Goal: Task Accomplishment & Management: Manage account settings

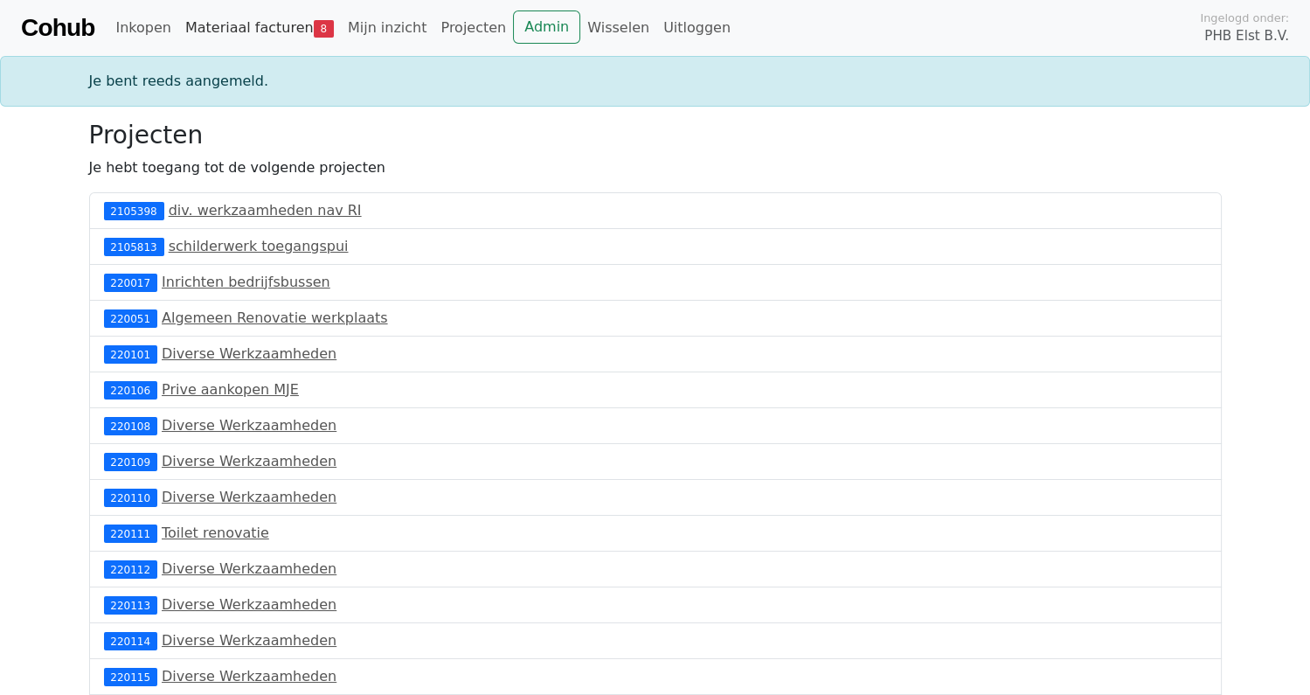
click at [246, 26] on link "Materiaal facturen 8" at bounding box center [259, 27] width 163 height 35
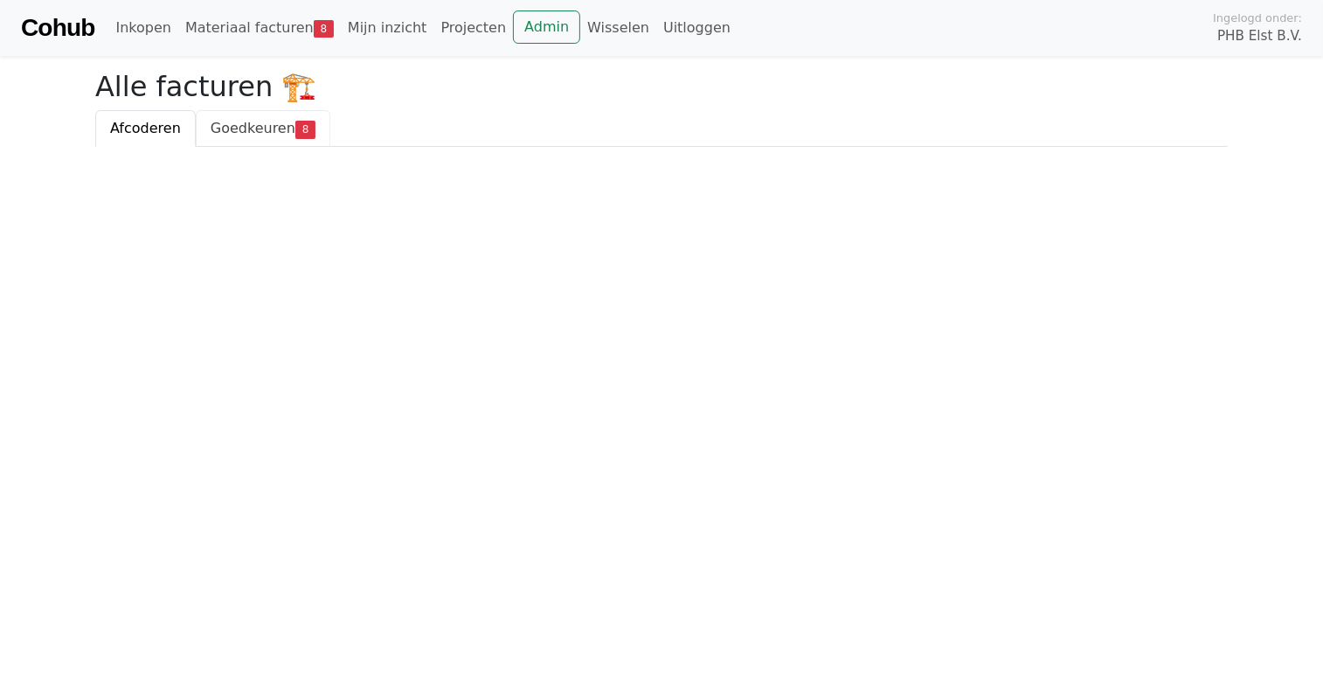
click at [239, 120] on span "Goedkeuren" at bounding box center [253, 128] width 85 height 17
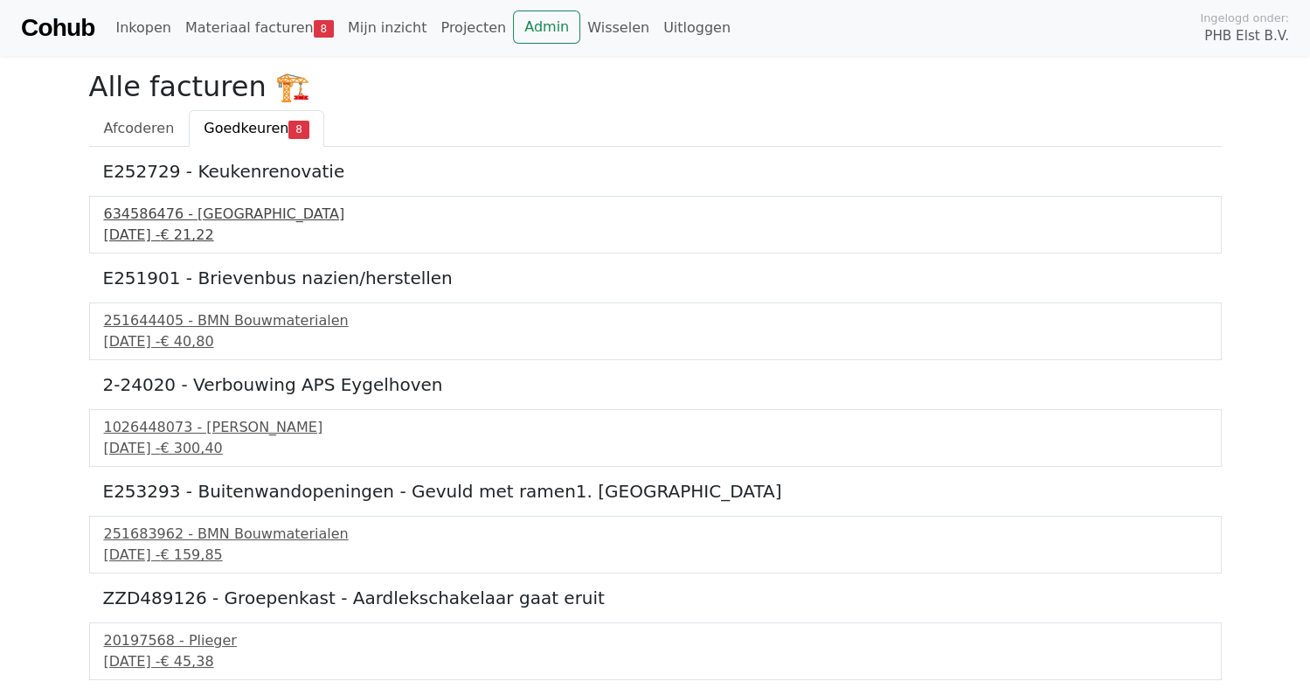
click at [183, 226] on div "16 september 2025 - € 21,22" at bounding box center [655, 235] width 1103 height 21
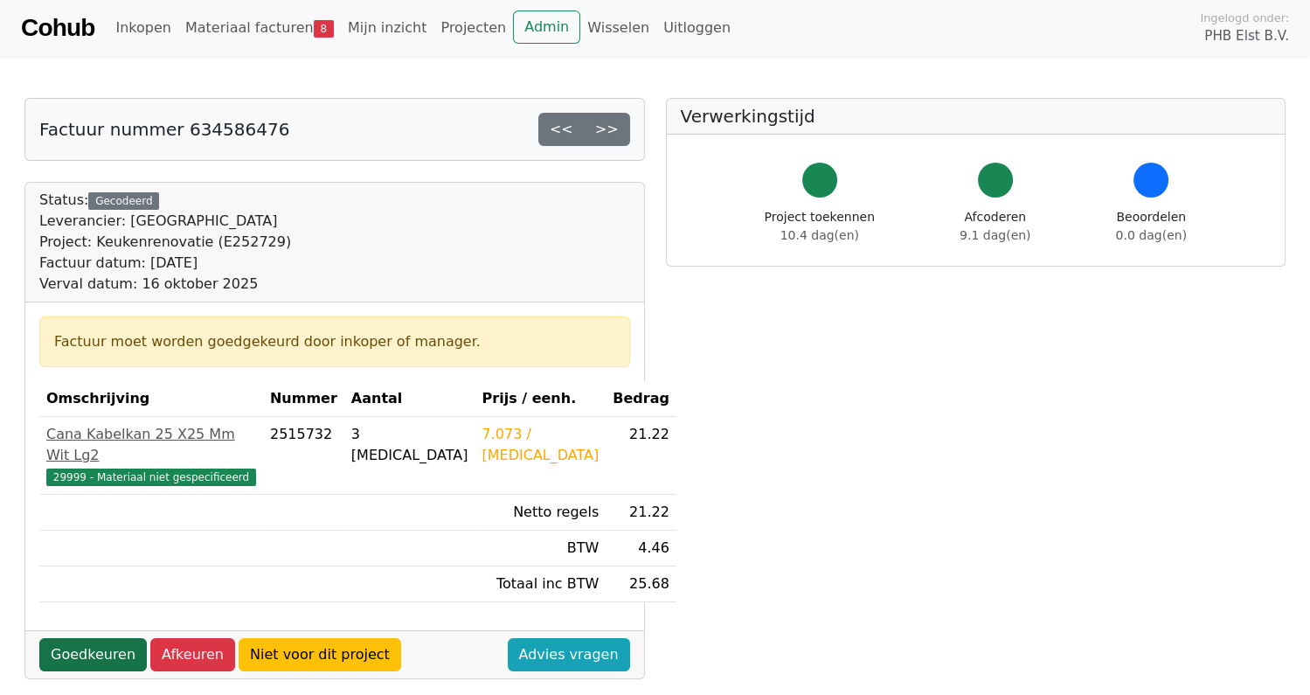
click at [87, 638] on link "Goedkeuren" at bounding box center [92, 654] width 107 height 33
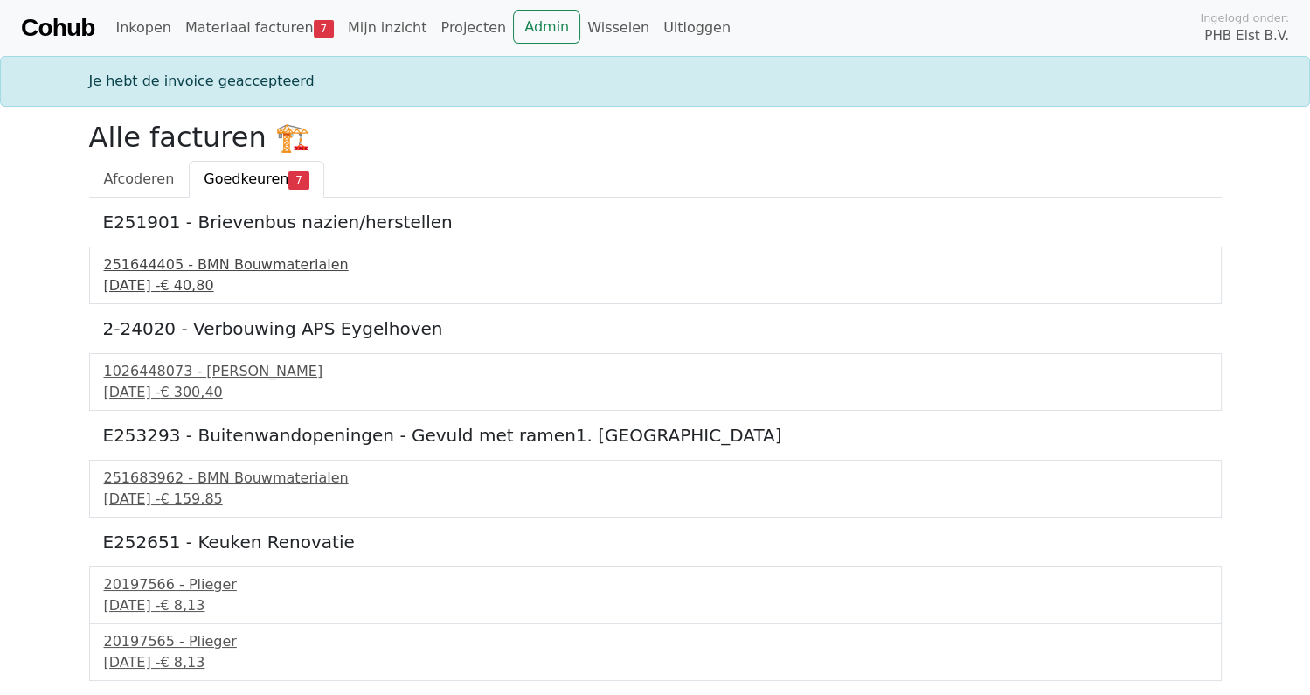
click at [197, 264] on div "251644405 - BMN Bouwmaterialen" at bounding box center [655, 264] width 1103 height 21
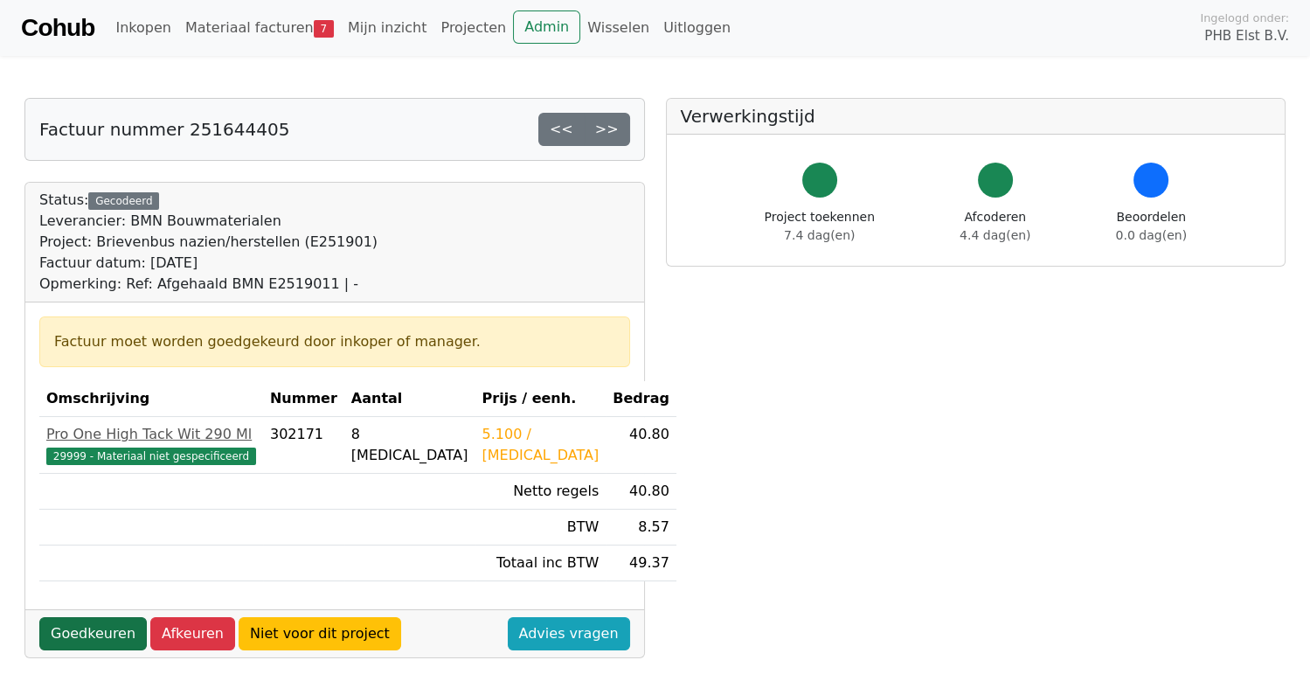
click at [60, 630] on link "Goedkeuren" at bounding box center [92, 633] width 107 height 33
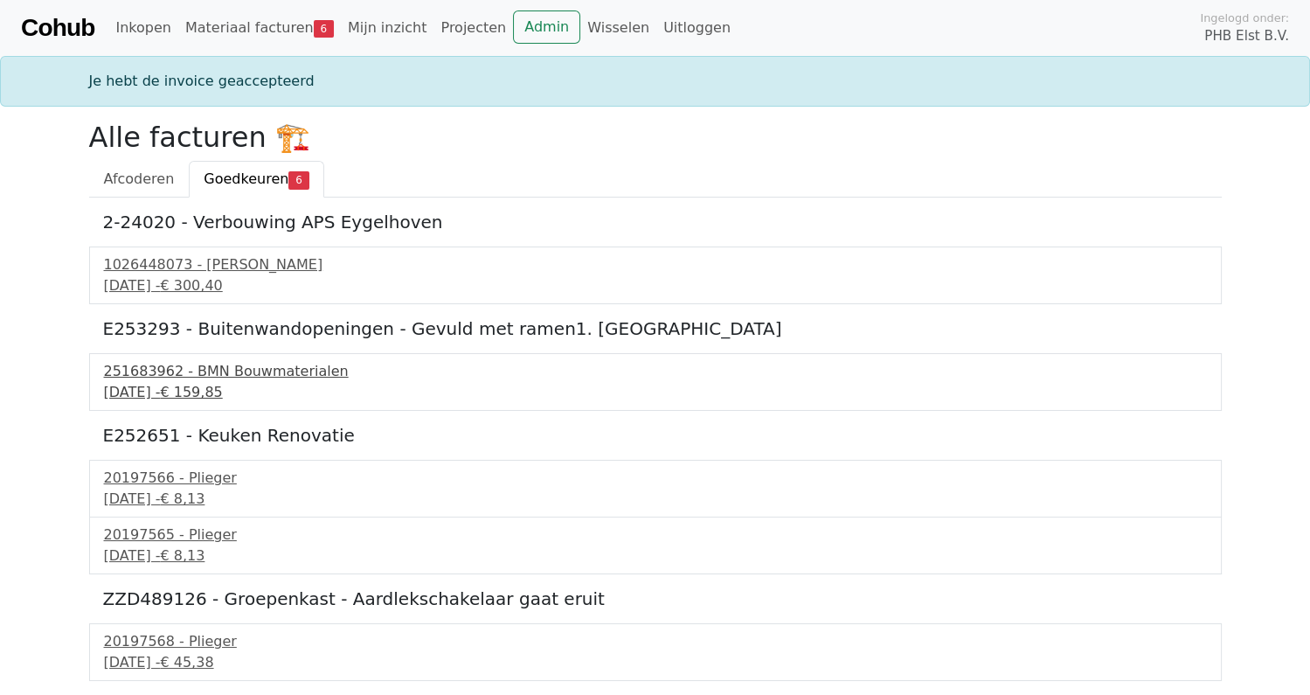
click at [154, 378] on div "251683962 - BMN Bouwmaterialen" at bounding box center [655, 371] width 1103 height 21
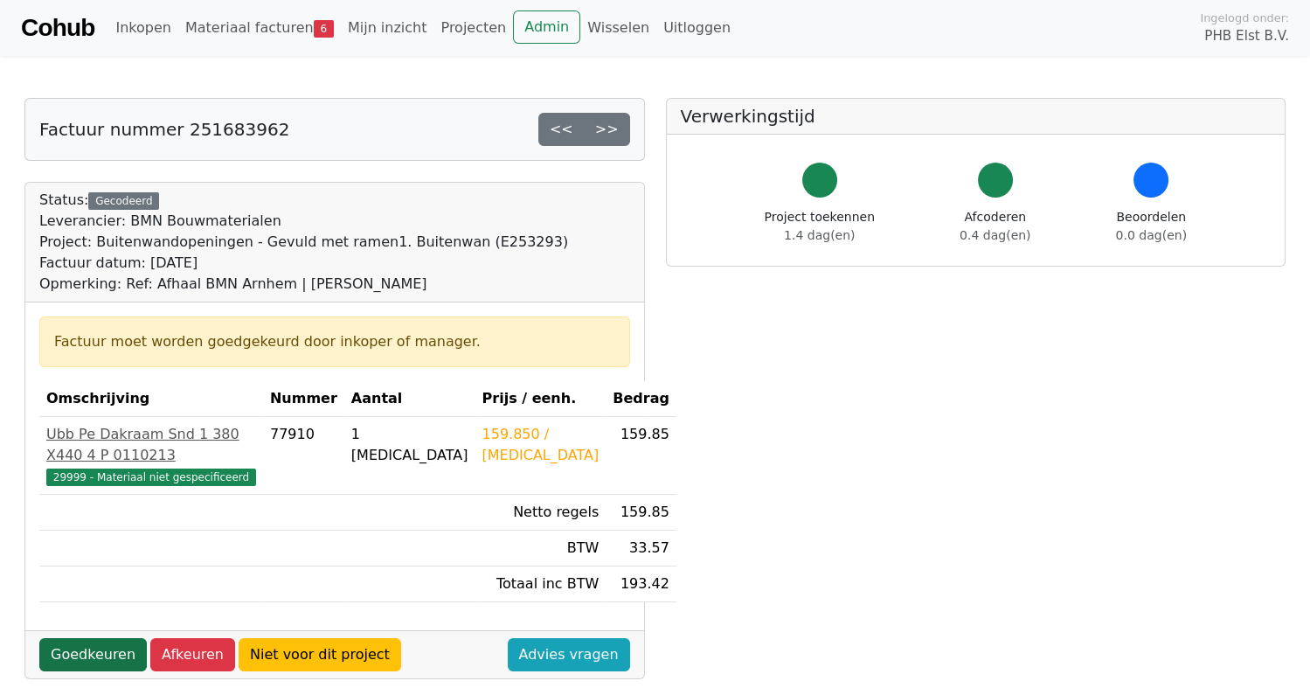
click at [74, 647] on link "Goedkeuren" at bounding box center [92, 654] width 107 height 33
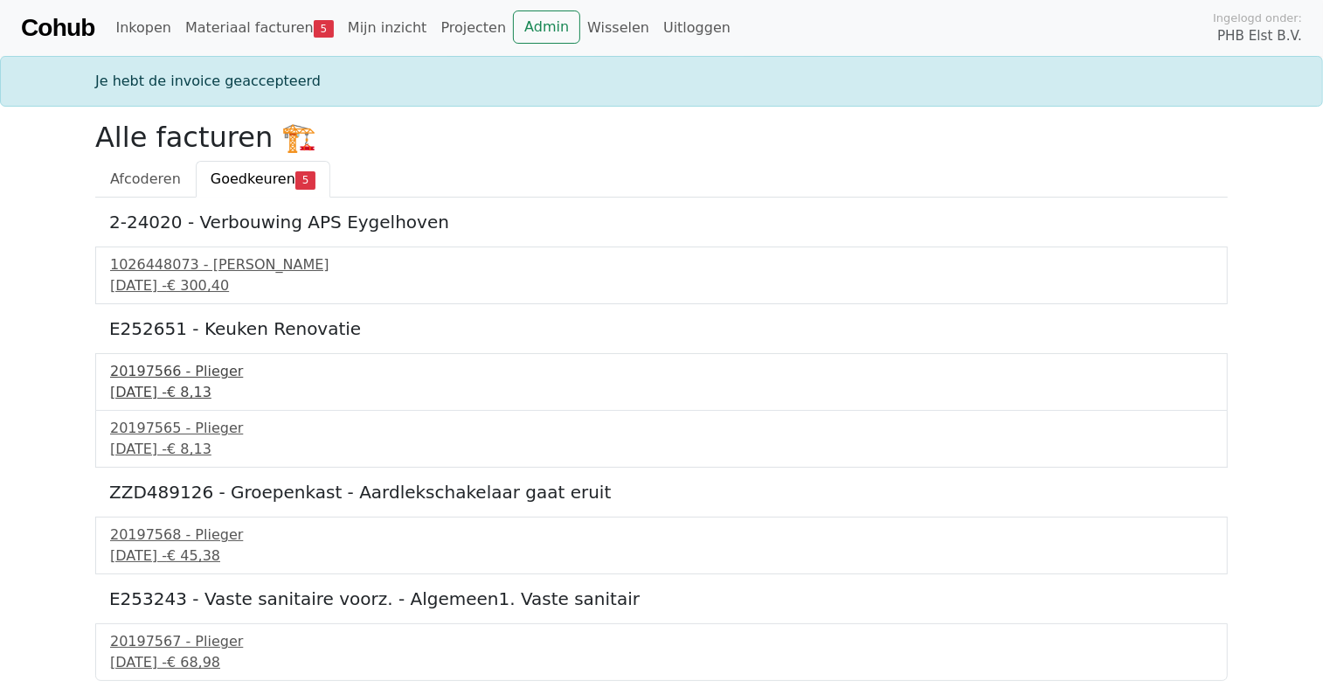
click at [157, 371] on div "20197566 - Plieger" at bounding box center [661, 371] width 1103 height 21
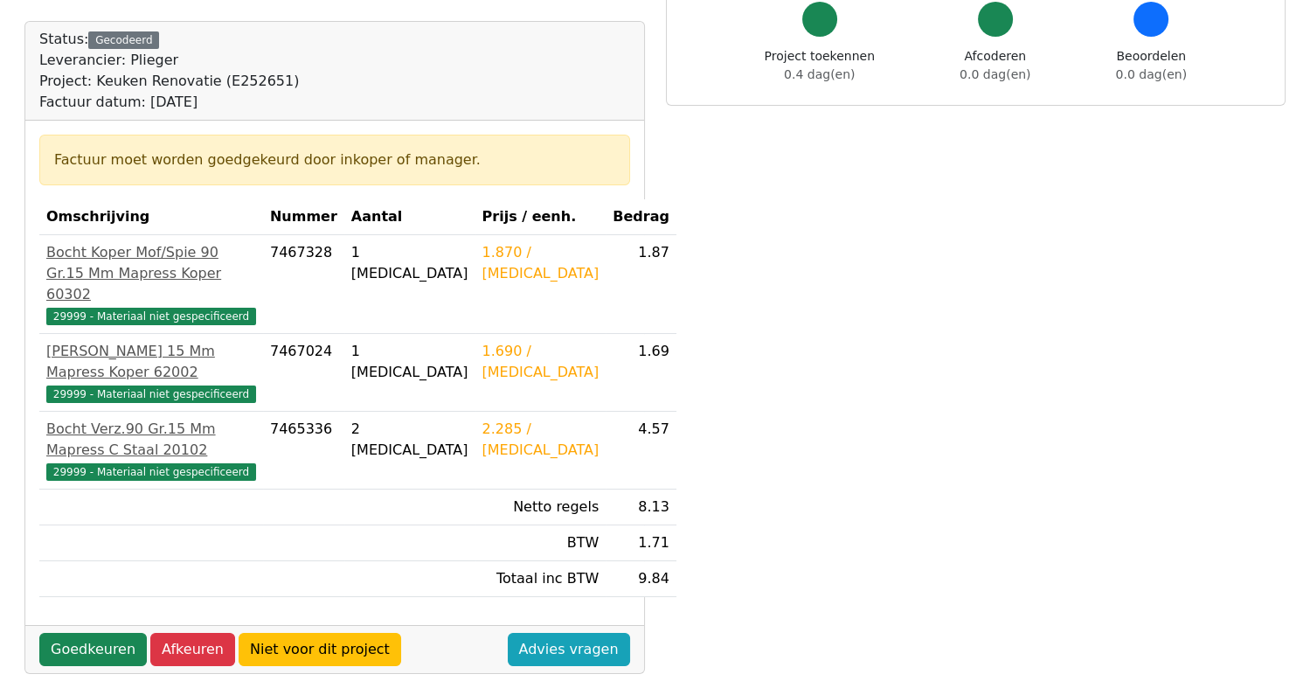
scroll to position [175, 0]
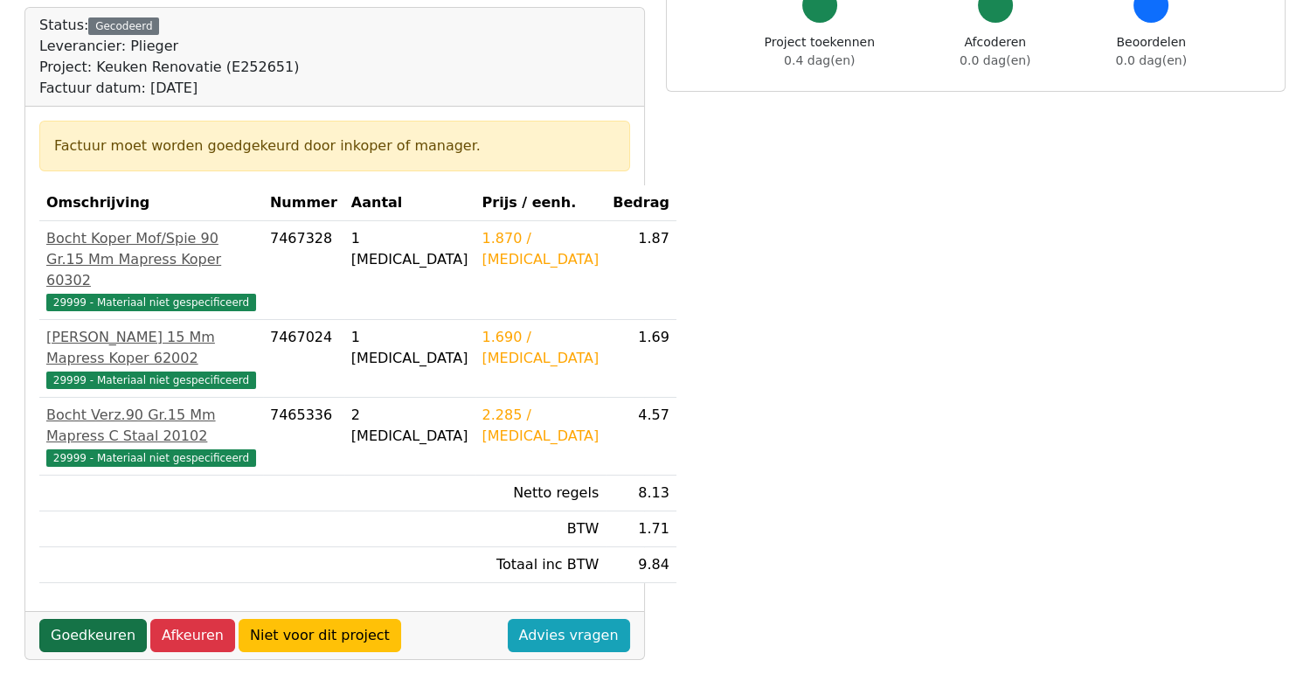
click at [73, 633] on link "Goedkeuren" at bounding box center [92, 635] width 107 height 33
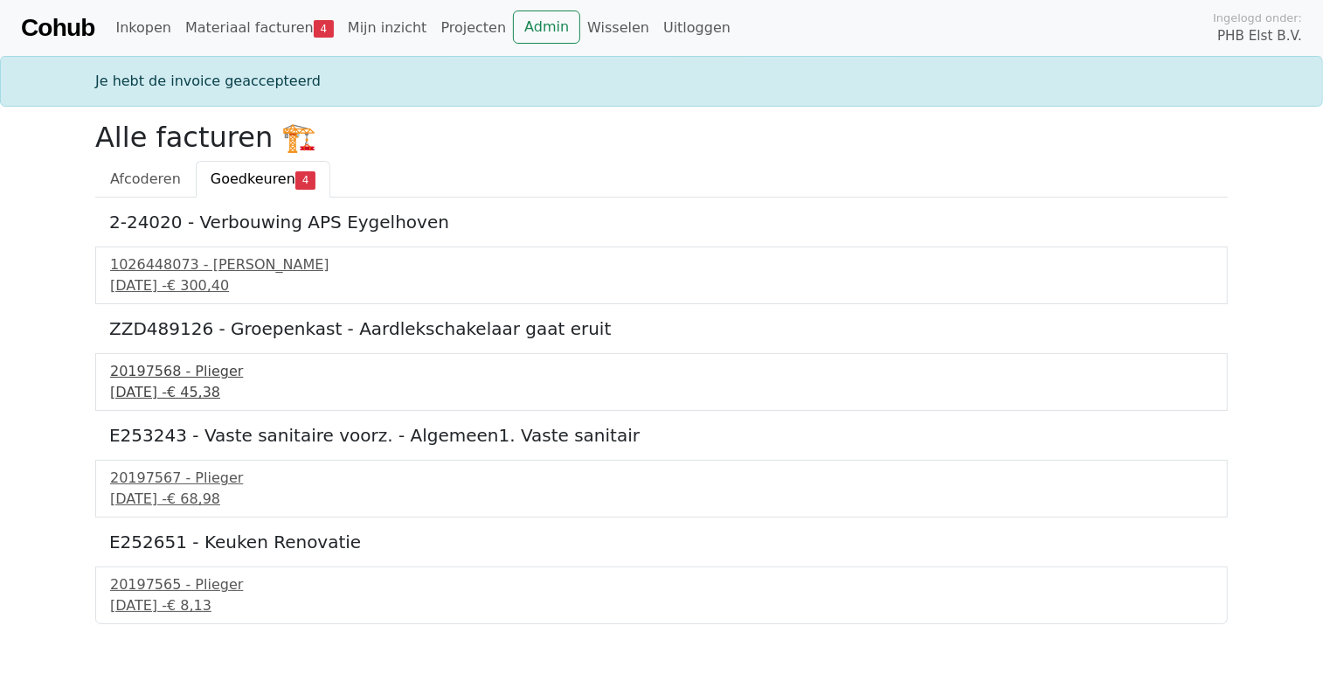
click at [146, 376] on div "20197568 - Plieger" at bounding box center [661, 371] width 1103 height 21
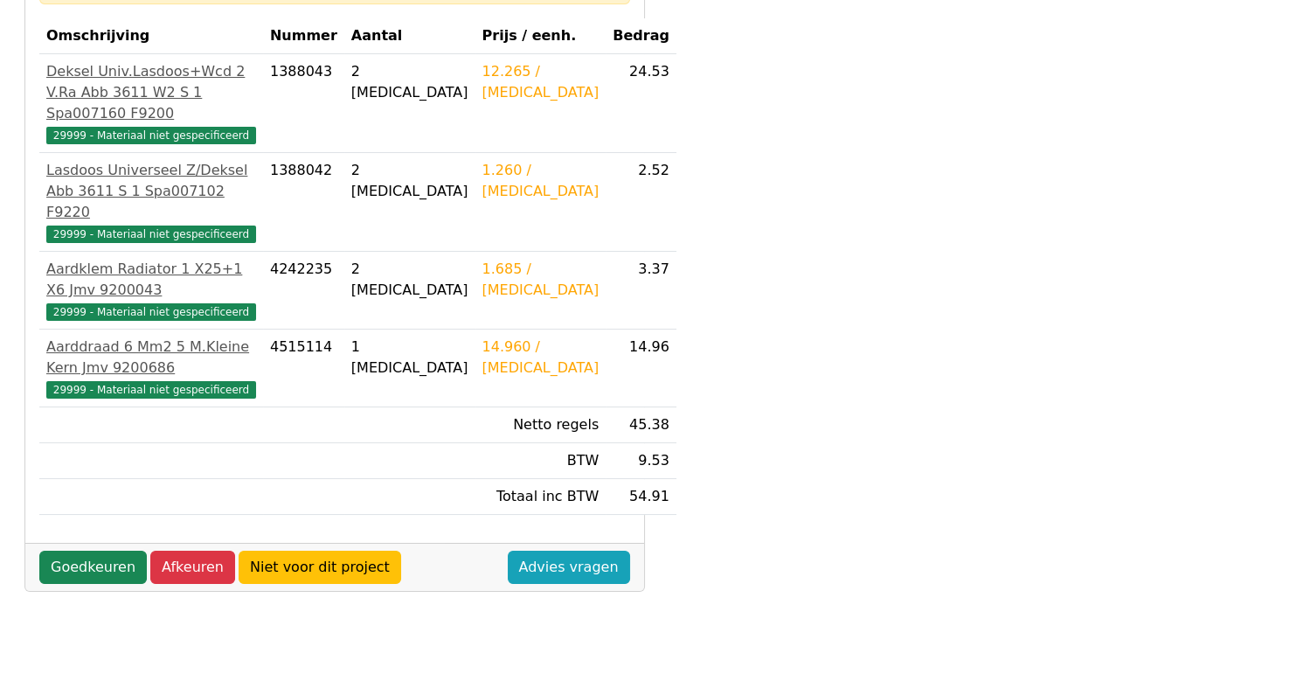
scroll to position [349, 0]
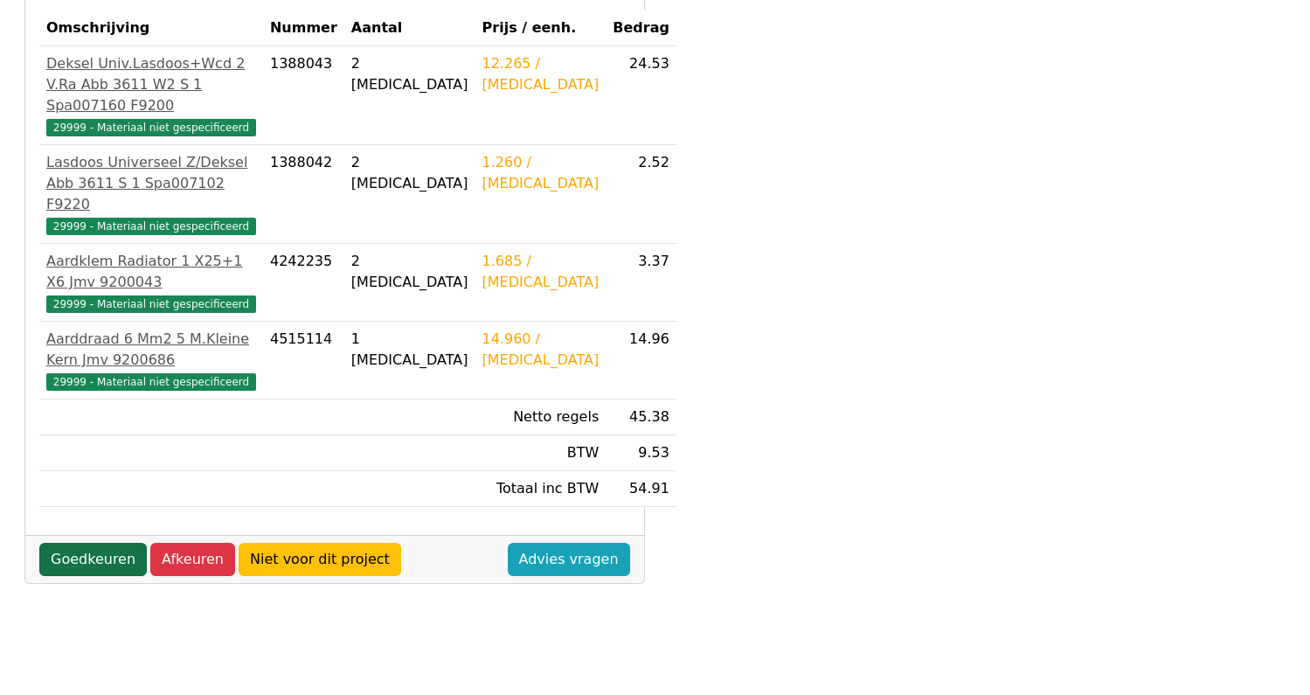
click at [80, 543] on link "Goedkeuren" at bounding box center [92, 559] width 107 height 33
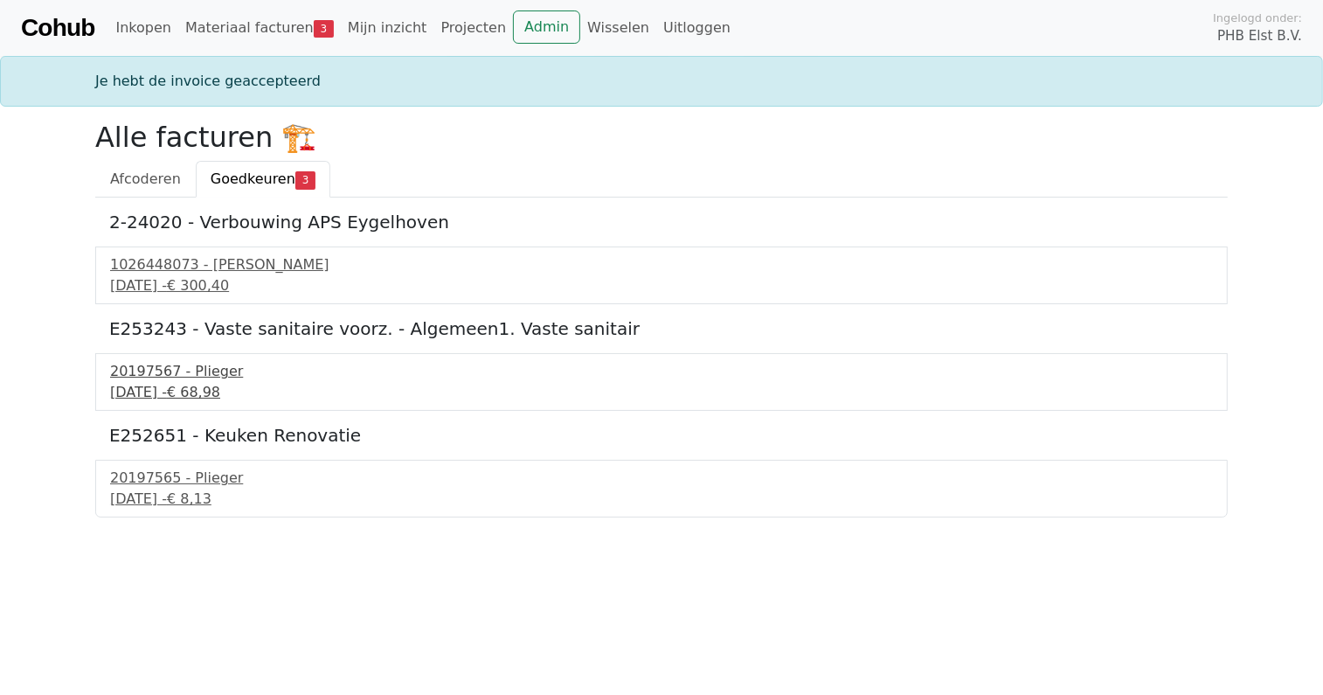
click at [181, 376] on div "20197567 - Plieger" at bounding box center [661, 371] width 1103 height 21
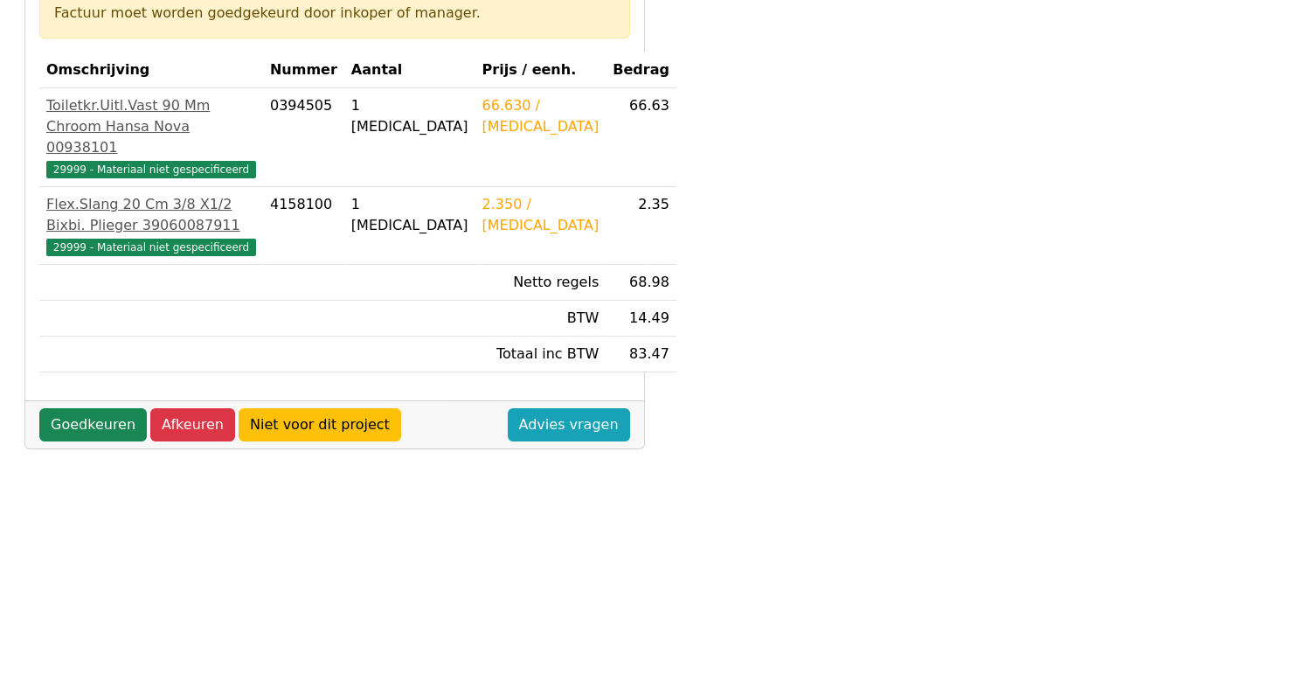
scroll to position [349, 0]
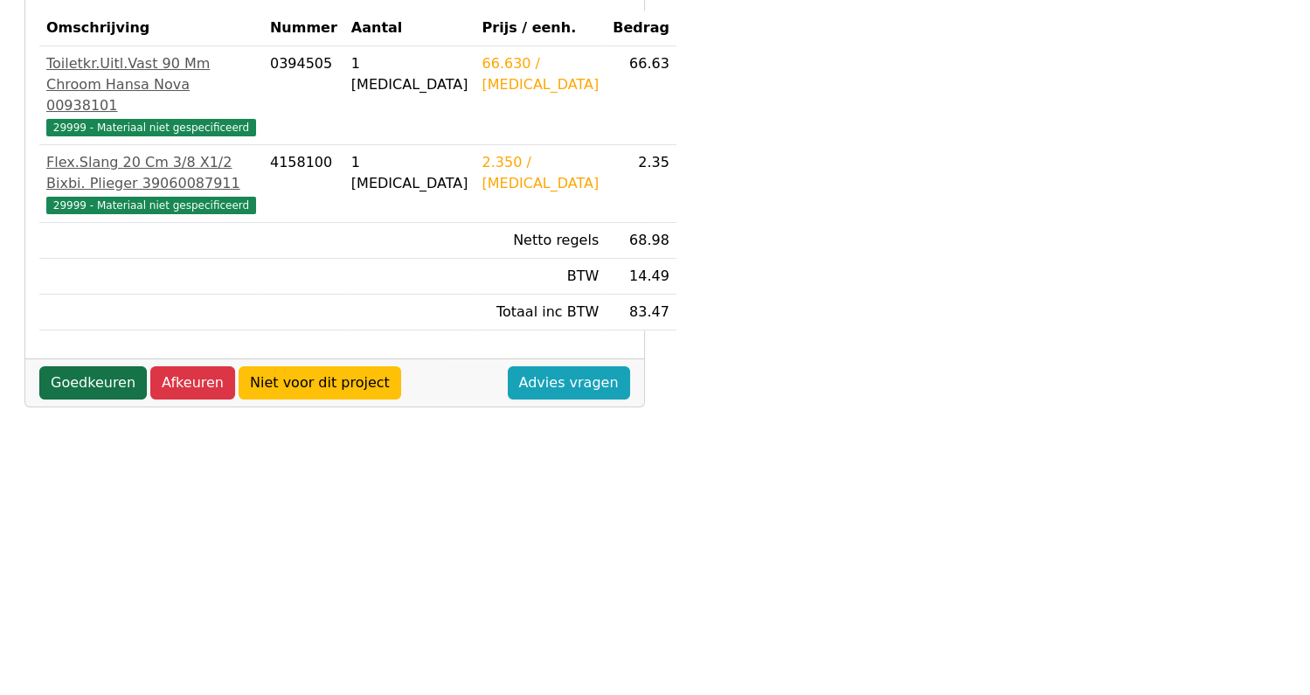
click at [100, 399] on link "Goedkeuren" at bounding box center [92, 382] width 107 height 33
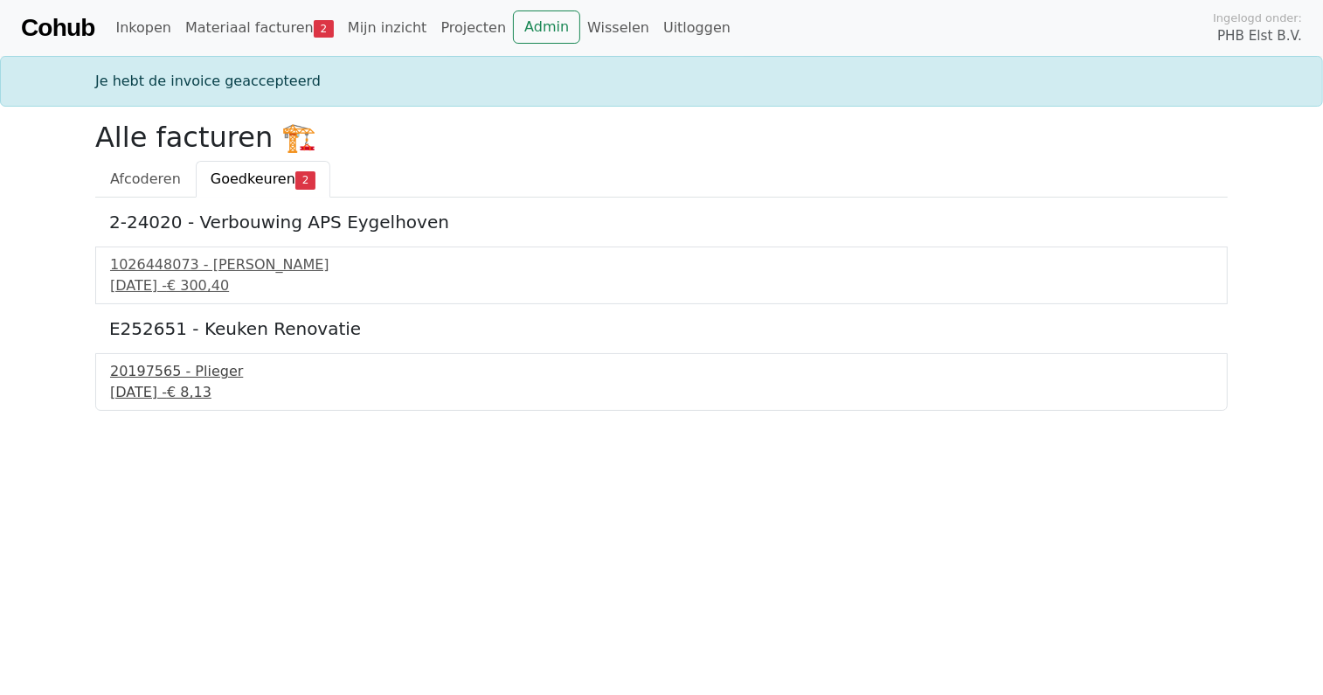
click at [163, 376] on div "20197565 - Plieger" at bounding box center [661, 371] width 1103 height 21
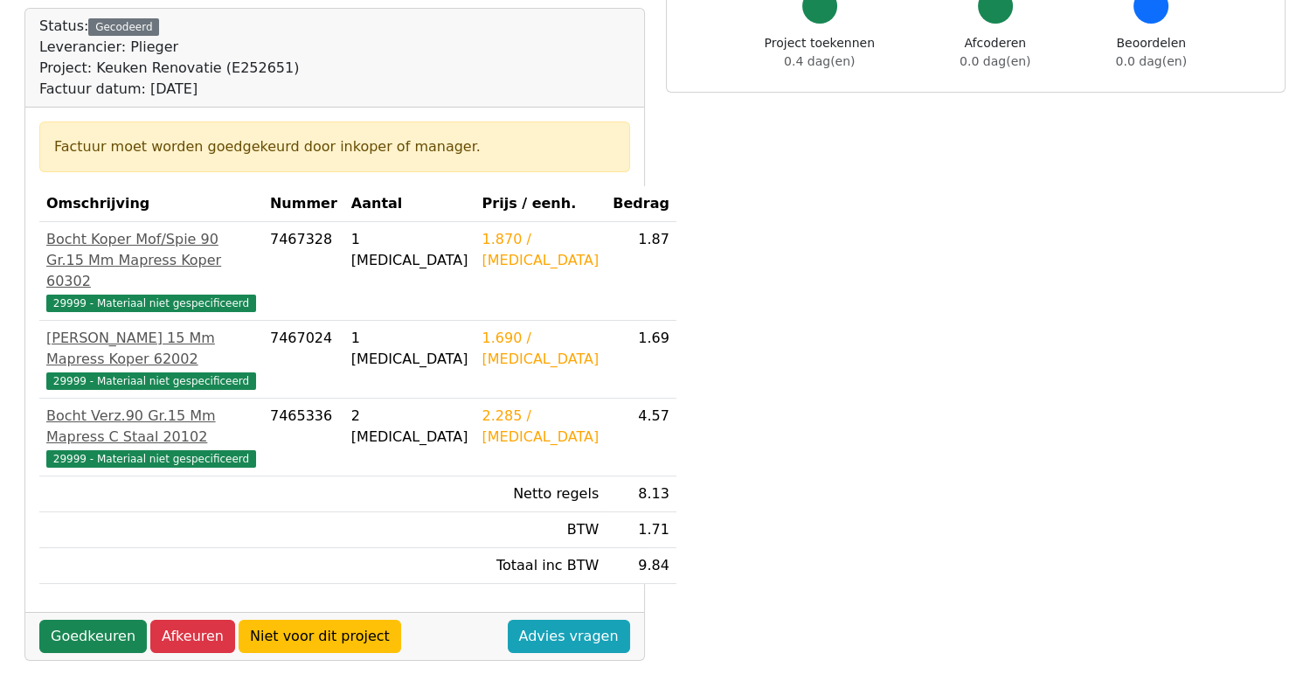
scroll to position [175, 0]
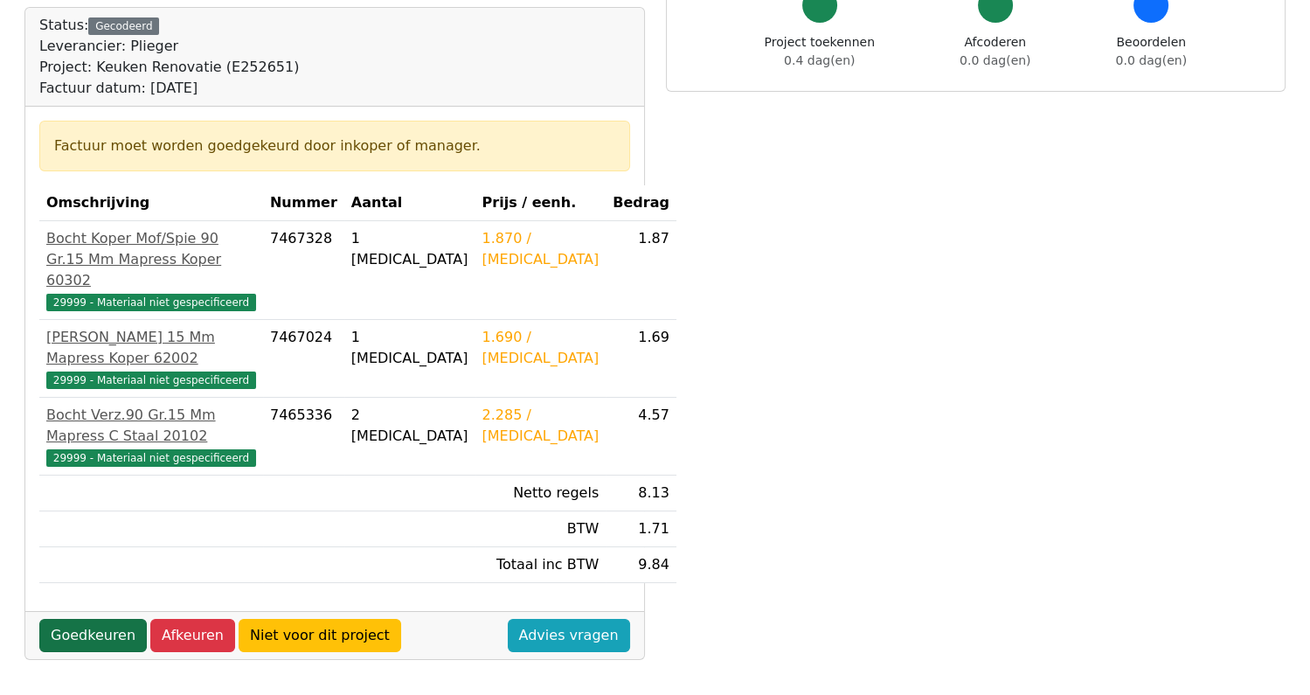
click at [86, 639] on link "Goedkeuren" at bounding box center [92, 635] width 107 height 33
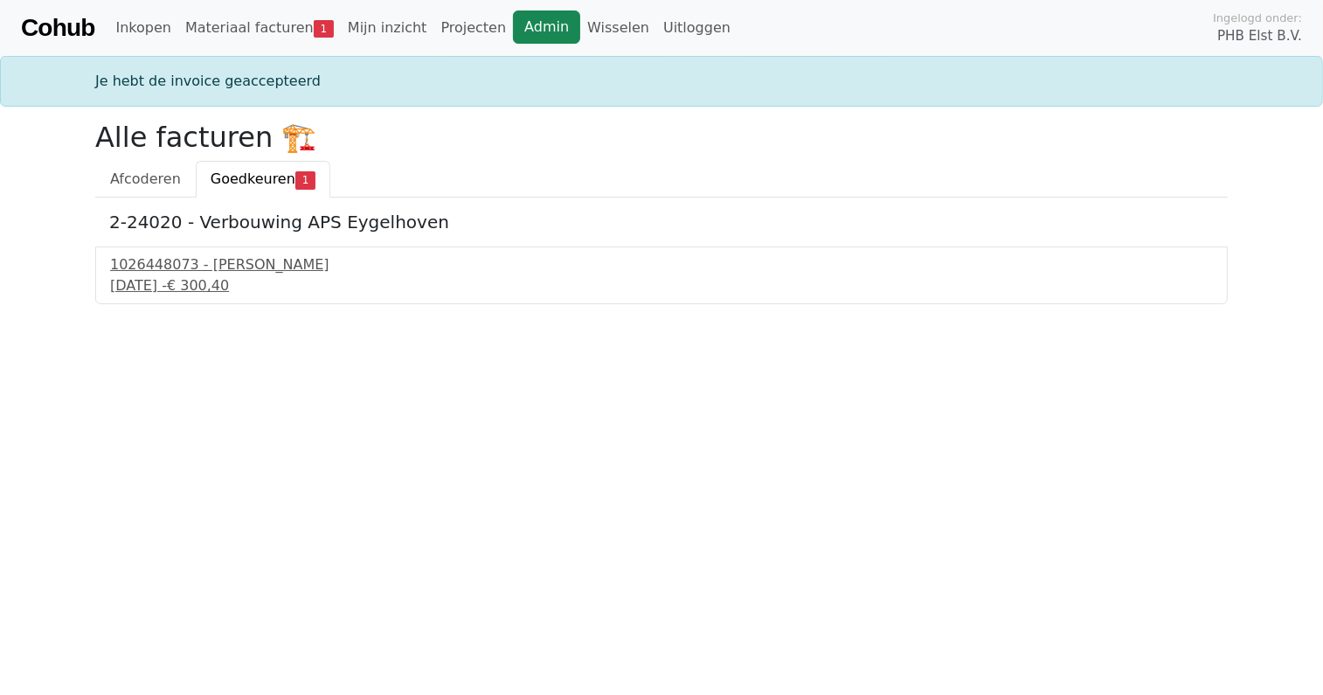
click at [513, 19] on link "Admin" at bounding box center [546, 26] width 67 height 33
